Goal: Register for event/course

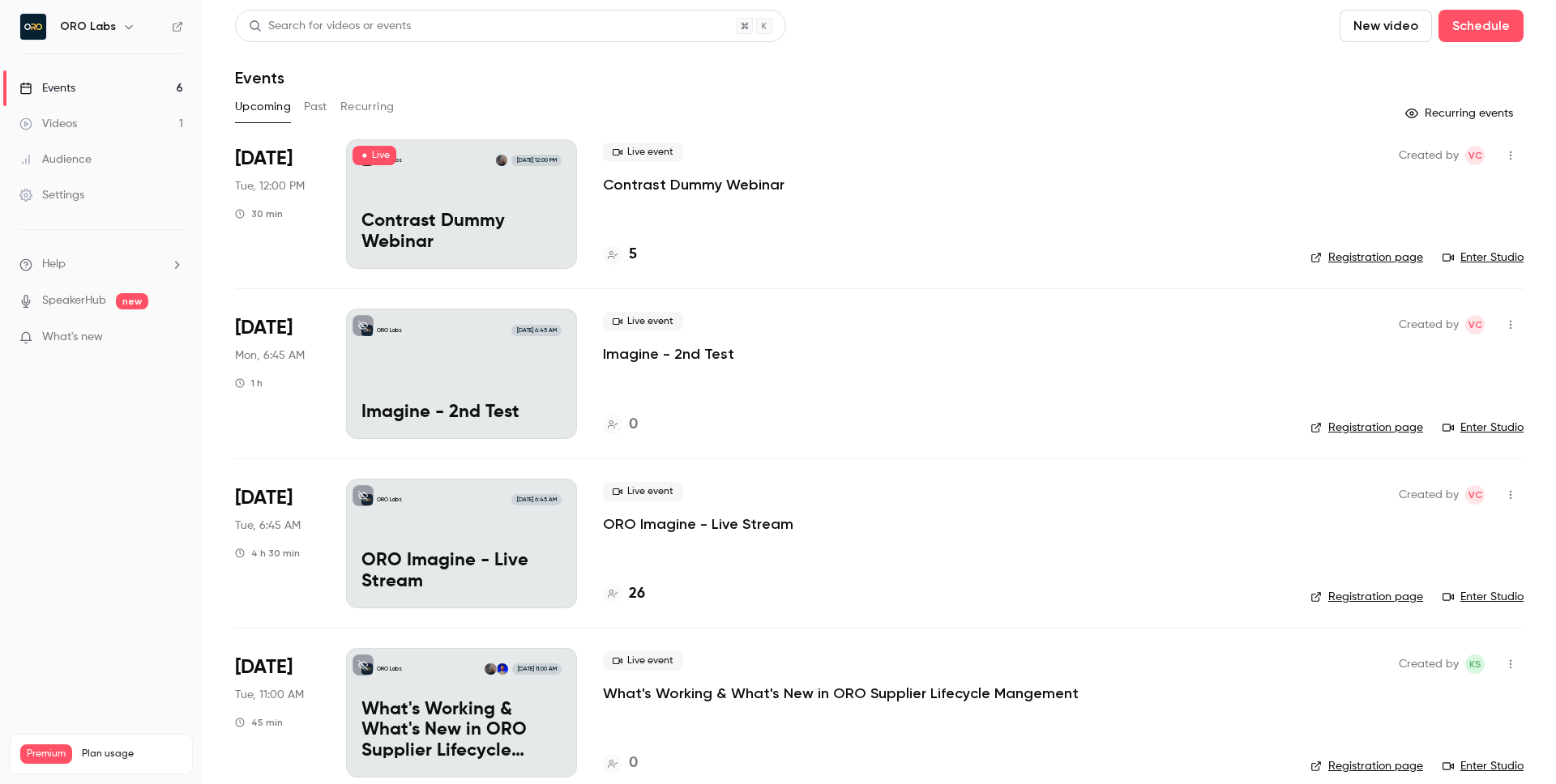
click at [521, 209] on div "ORO Labs [DATE] 12:00 PM Contrast Dummy Webinar" at bounding box center [461, 204] width 231 height 129
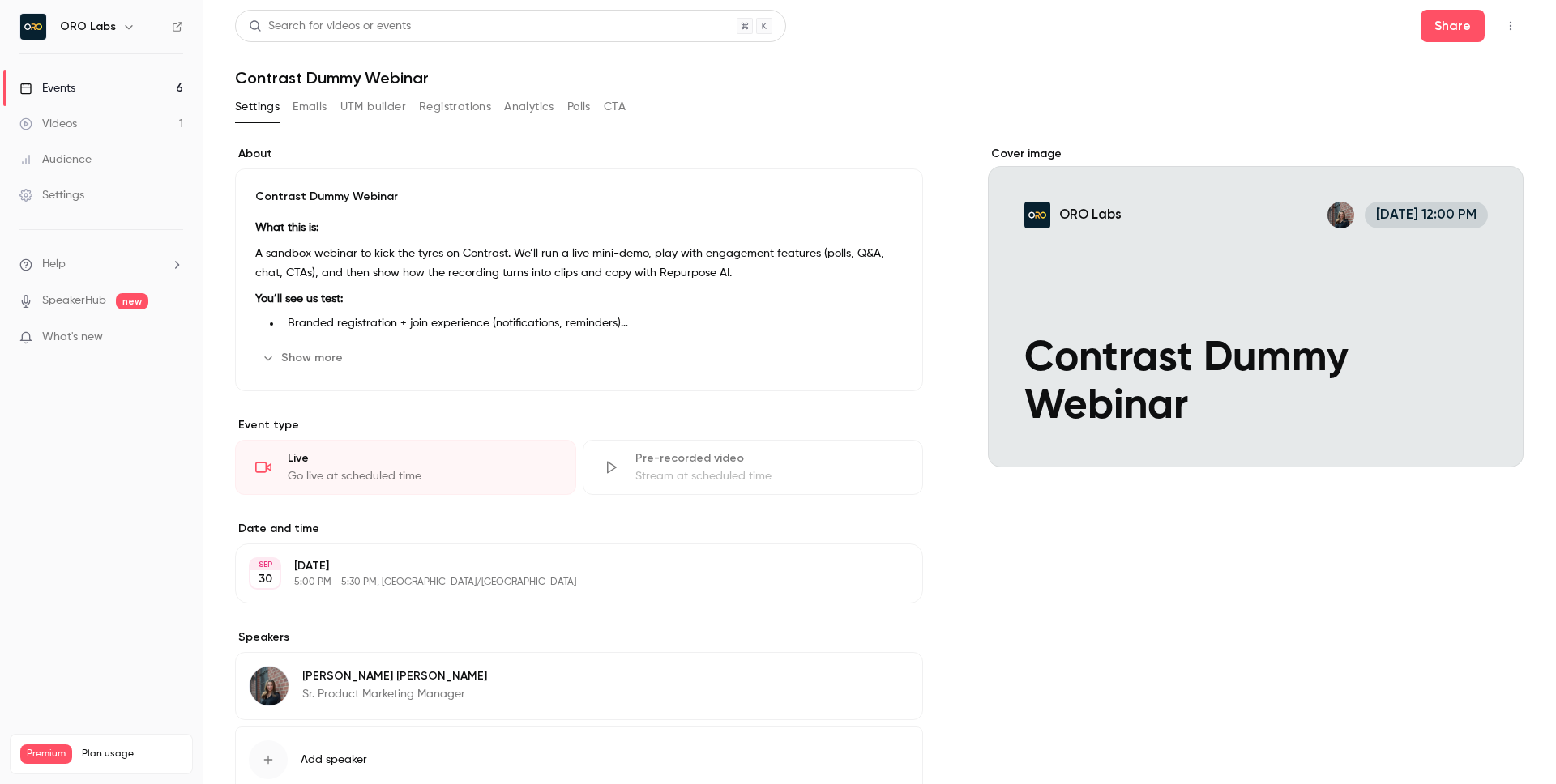
click at [1503, 22] on icon "button" at bounding box center [1510, 25] width 13 height 12
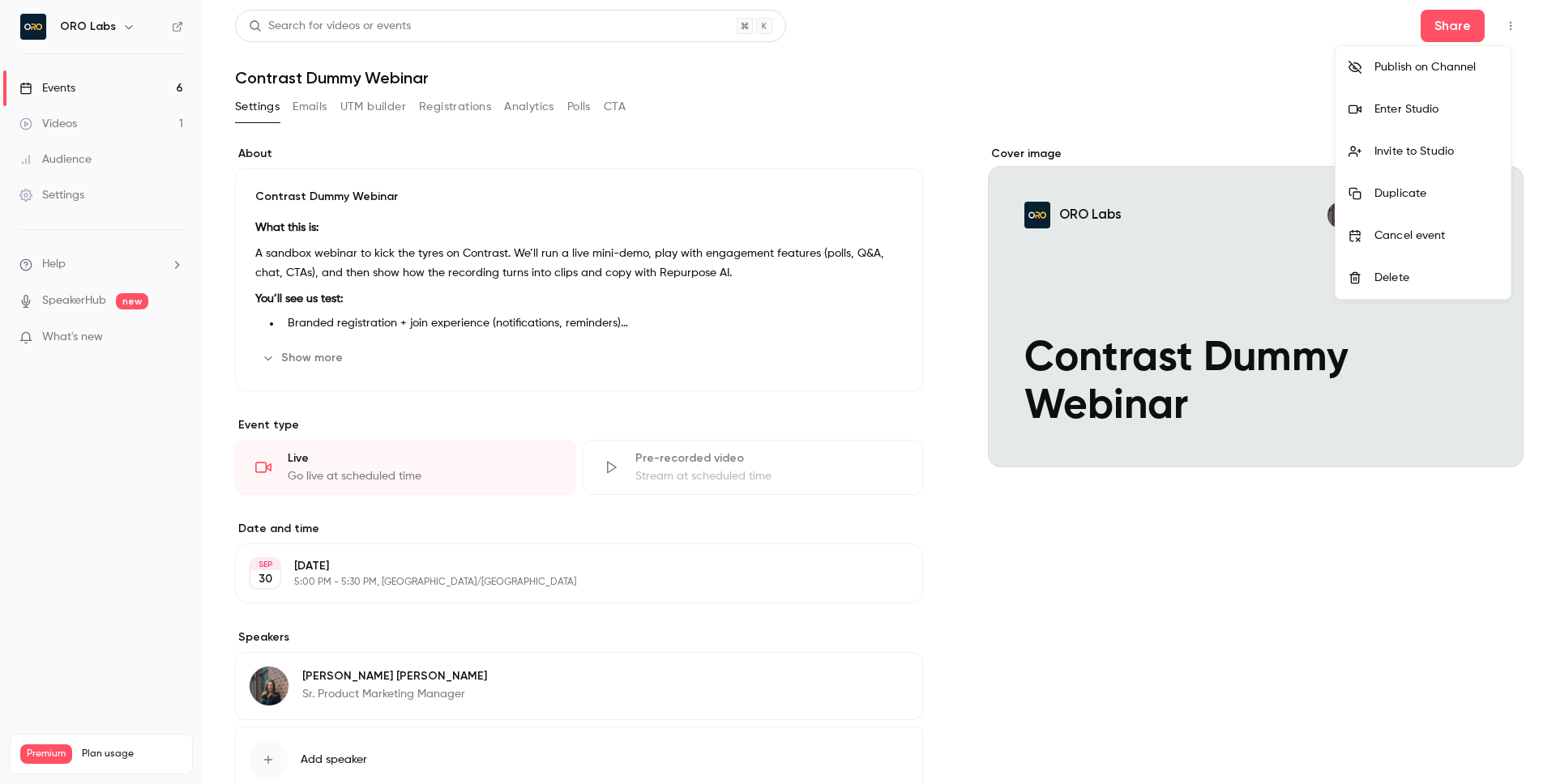
click at [1442, 110] on div "Enter Studio" at bounding box center [1436, 110] width 123 height 16
